Goal: Task Accomplishment & Management: Manage account settings

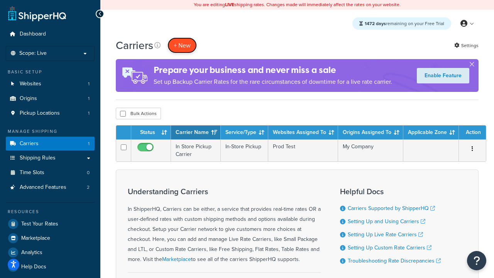
click at [182, 45] on button "+ New" at bounding box center [182, 45] width 29 height 16
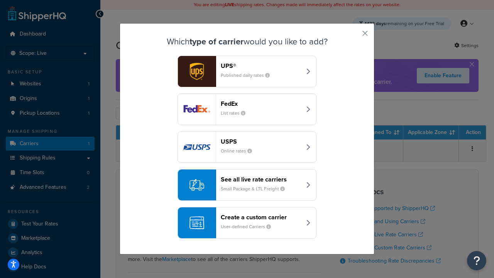
click at [261, 104] on header "FedEx" at bounding box center [261, 103] width 81 height 7
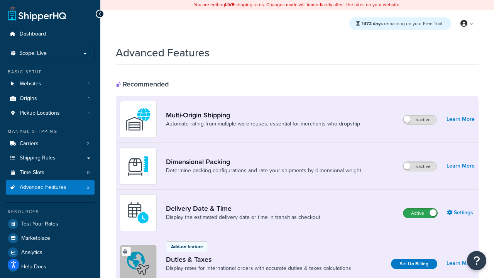
click at [421, 213] on label "Active" at bounding box center [421, 213] width 34 height 9
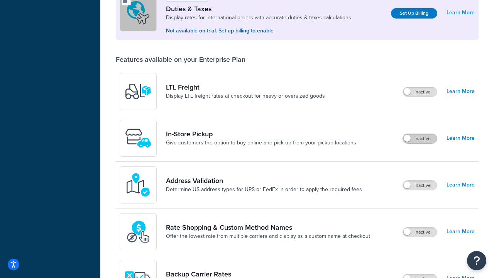
scroll to position [236, 0]
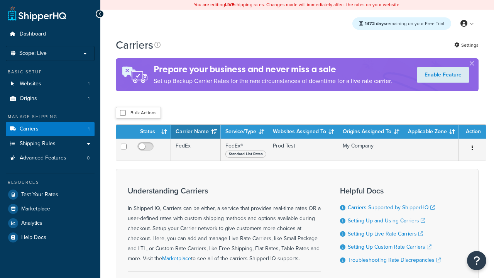
click at [123, 113] on input "checkbox" at bounding box center [123, 113] width 6 height 6
checkbox input "true"
click at [0, 0] on button "Delete" at bounding box center [0, 0] width 0 height 0
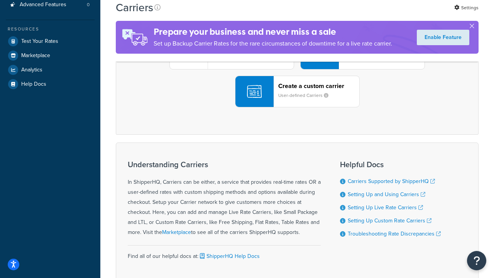
click at [297, 107] on div "UPS® Published daily rates FedEx List rates USPS Online rates See all live rate…" at bounding box center [297, 53] width 347 height 107
click at [384, 14] on header "FedEx" at bounding box center [384, 10] width 81 height 7
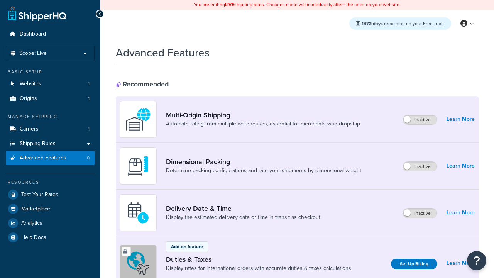
scroll to position [251, 0]
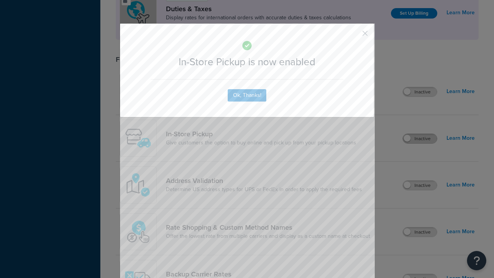
scroll to position [0, 0]
click at [354, 36] on button "button" at bounding box center [354, 36] width 2 height 2
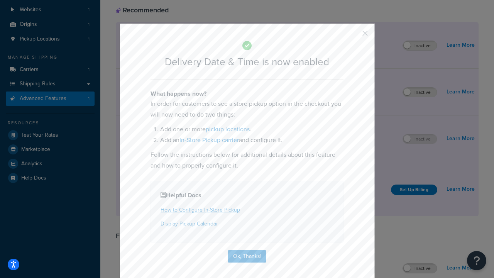
click at [354, 36] on button "button" at bounding box center [354, 36] width 2 height 2
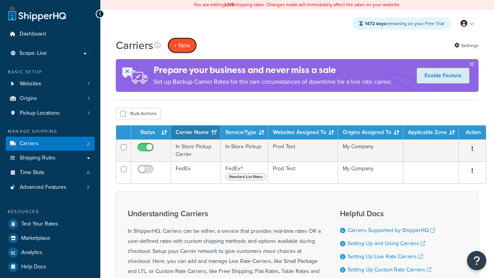
click at [182, 45] on button "+ New" at bounding box center [182, 45] width 29 height 16
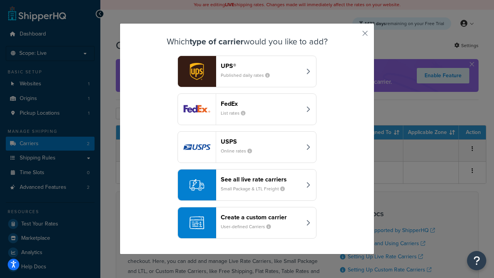
click at [247, 223] on div "Create a custom carrier User-defined Carriers" at bounding box center [261, 223] width 81 height 19
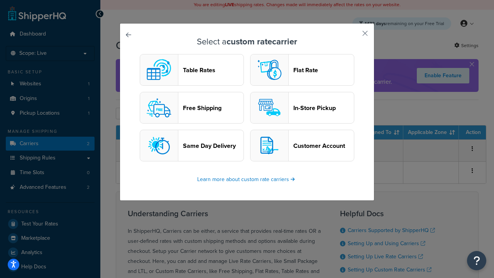
click at [302, 108] on header "In-Store Pickup" at bounding box center [324, 107] width 61 height 7
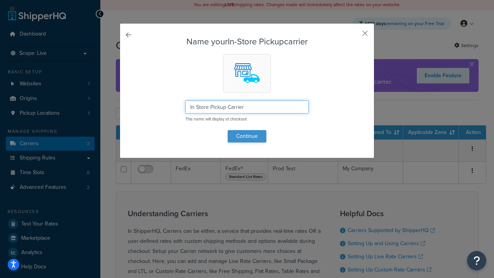
type input "In Store Pickup Carrier"
click at [247, 136] on button "Continue" at bounding box center [247, 136] width 39 height 12
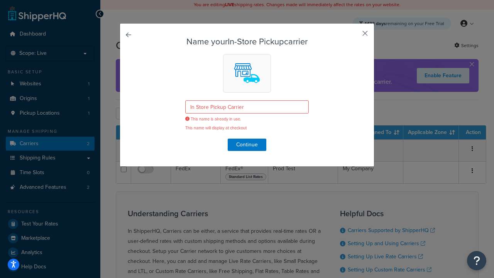
click at [354, 36] on button "button" at bounding box center [354, 36] width 2 height 2
click at [123, 114] on input "checkbox" at bounding box center [123, 114] width 6 height 6
checkbox input "true"
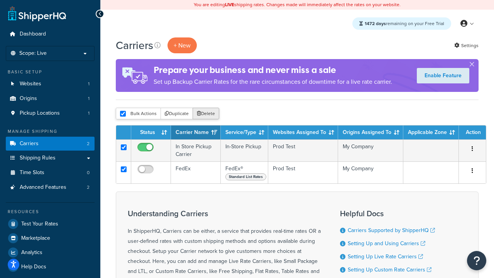
click at [206, 114] on button "Delete" at bounding box center [206, 114] width 27 height 12
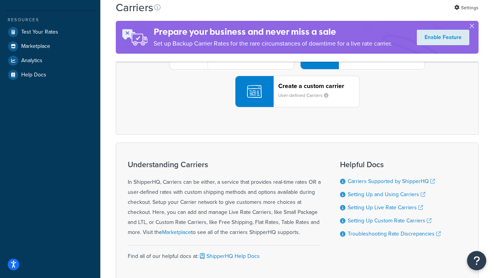
click at [297, 107] on div "UPS® Published daily rates FedEx List rates USPS Online rates See all live rate…" at bounding box center [297, 53] width 347 height 107
click at [297, 101] on div "Create a custom carrier User-defined Carriers" at bounding box center [319, 91] width 81 height 19
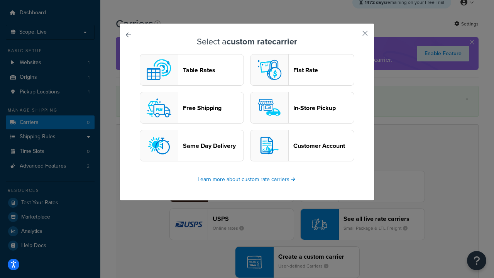
click at [302, 108] on header "In-Store Pickup" at bounding box center [324, 107] width 61 height 7
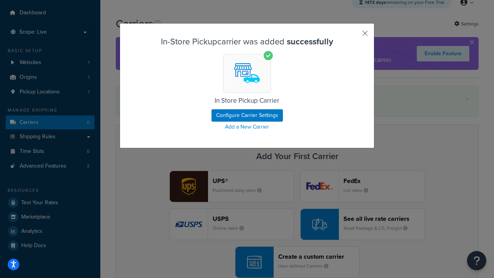
click at [354, 36] on button "button" at bounding box center [354, 36] width 2 height 2
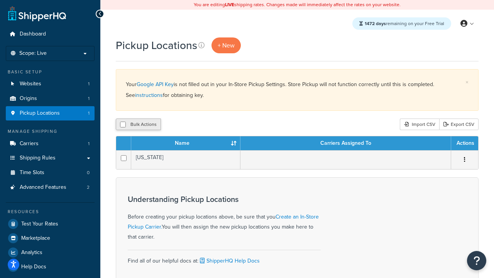
click at [123, 124] on input "checkbox" at bounding box center [123, 125] width 6 height 6
checkbox input "true"
click at [206, 124] on button "Delete" at bounding box center [206, 125] width 27 height 12
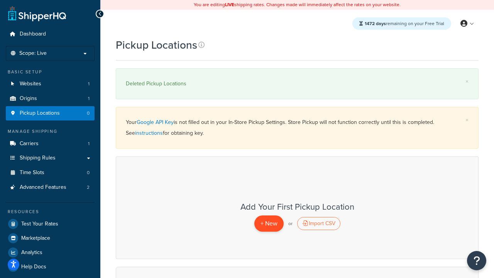
click at [269, 223] on span "+ New" at bounding box center [269, 223] width 17 height 9
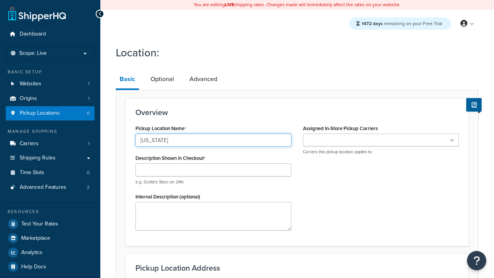
type input "[US_STATE]"
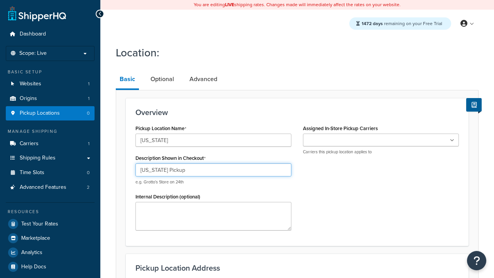
type input "[US_STATE] Pickup"
click at [381, 140] on ul at bounding box center [381, 140] width 156 height 13
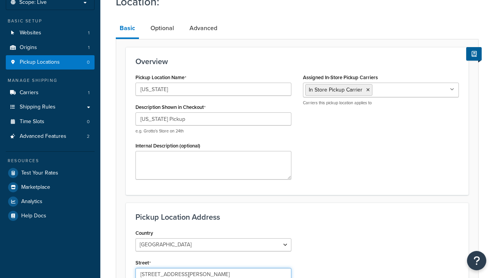
type input "[STREET_ADDRESS][PERSON_NAME]"
type input "Suite B"
type input "Irvine"
select select "5"
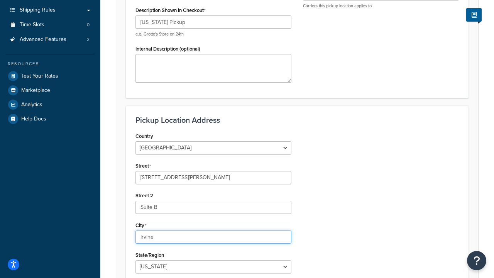
type input "Irvine"
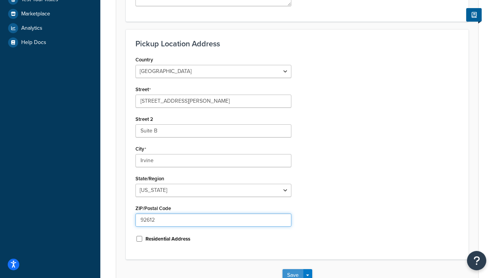
type input "92612"
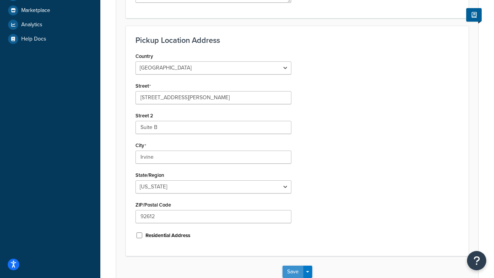
click at [293, 266] on button "Save" at bounding box center [293, 272] width 21 height 12
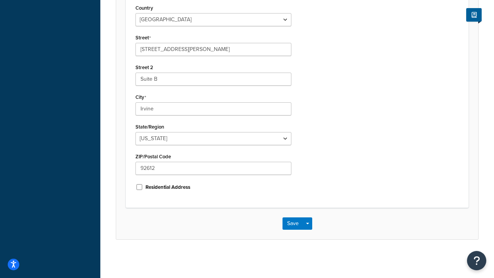
scroll to position [0, 0]
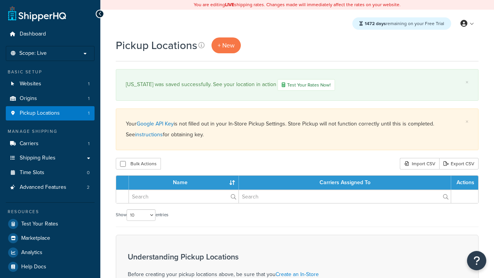
click at [184, 183] on th "Name" at bounding box center [184, 183] width 110 height 14
click at [345, 183] on th "Carriers Assigned To" at bounding box center [345, 183] width 212 height 14
click at [465, 183] on th "Actions" at bounding box center [465, 183] width 27 height 14
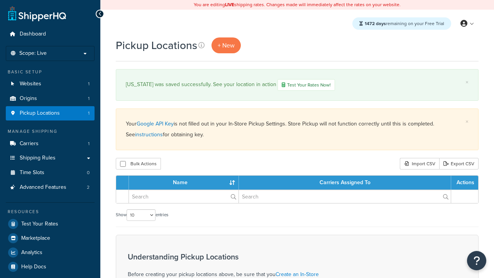
click at [465, 183] on th "Actions" at bounding box center [465, 183] width 27 height 14
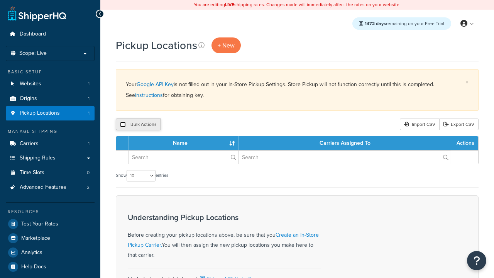
click at [123, 124] on input "checkbox" at bounding box center [123, 125] width 6 height 6
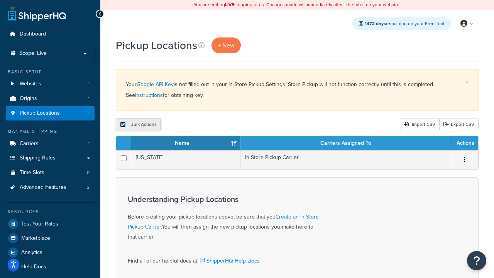
click at [123, 124] on input "checkbox" at bounding box center [123, 125] width 6 height 6
checkbox input "false"
click at [123, 124] on input "checkbox" at bounding box center [123, 125] width 6 height 6
checkbox input "true"
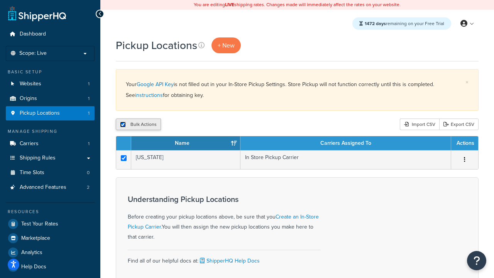
checkbox input "true"
click at [206, 124] on button "Delete" at bounding box center [206, 125] width 27 height 12
